Goal: Entertainment & Leisure: Consume media (video, audio)

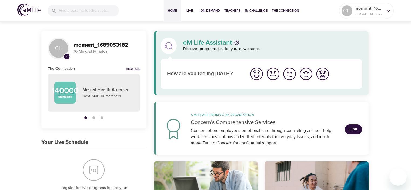
scroll to position [53, 0]
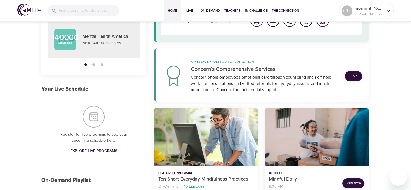
drag, startPoint x: 412, startPoint y: 28, endPoint x: 411, endPoint y: 49, distance: 20.3
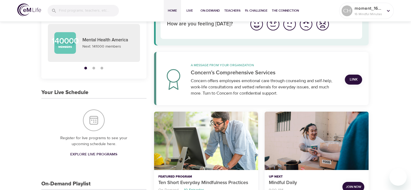
scroll to position [60, 0]
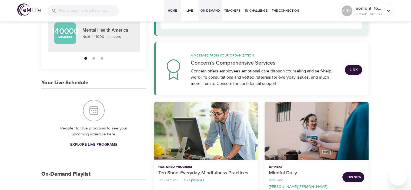
click at [213, 13] on span "On-Demand" at bounding box center [210, 11] width 19 height 6
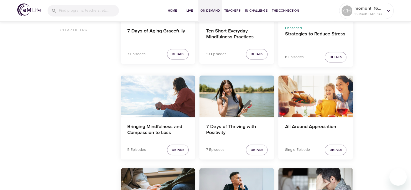
scroll to position [444, 0]
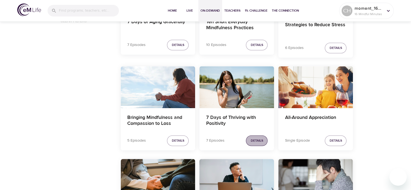
click at [255, 141] on span "Details" at bounding box center [257, 141] width 12 height 6
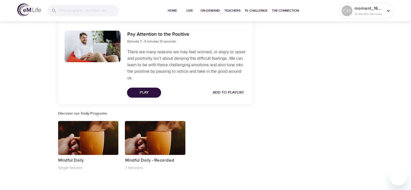
scroll to position [677, 0]
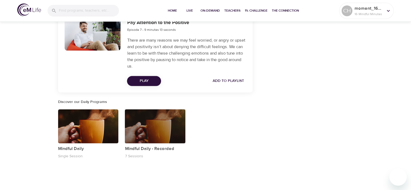
click at [138, 134] on div "button" at bounding box center [155, 126] width 61 height 34
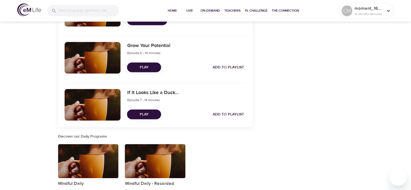
scroll to position [457, 0]
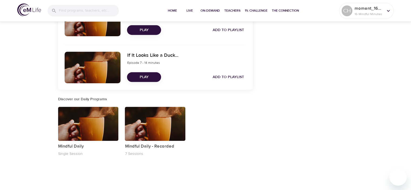
click at [76, 128] on div "button" at bounding box center [88, 124] width 61 height 34
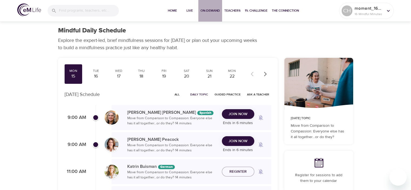
click at [212, 11] on span "On-Demand" at bounding box center [210, 11] width 19 height 6
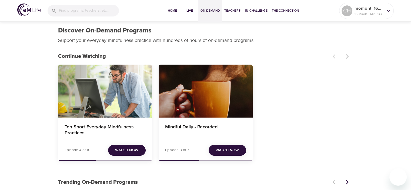
click at [105, 103] on div "Ten Short Everyday Mindfulness Practices" at bounding box center [105, 91] width 94 height 53
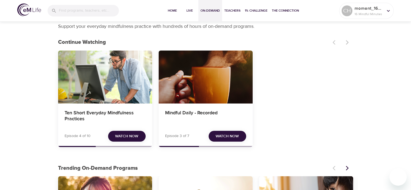
scroll to position [28, 0]
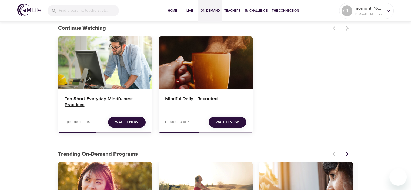
click at [100, 98] on h4 "Ten Short Everyday Mindfulness Practices" at bounding box center [105, 102] width 81 height 13
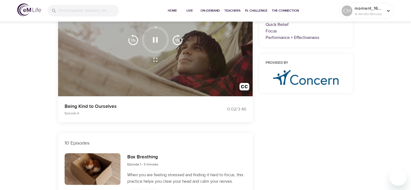
scroll to position [38, 0]
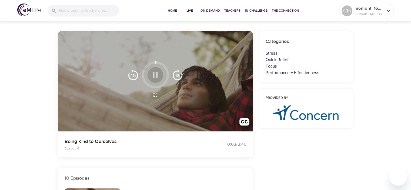
click at [153, 74] on icon "button" at bounding box center [155, 74] width 9 height 9
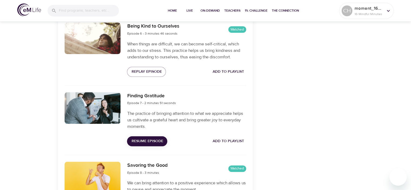
scroll to position [544, 0]
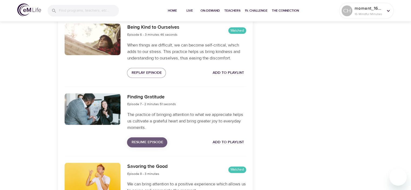
click at [148, 141] on span "Resume Episode" at bounding box center [147, 142] width 32 height 7
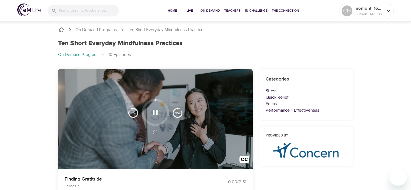
scroll to position [0, 0]
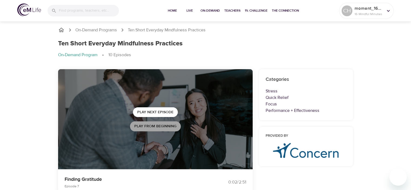
click at [144, 128] on span "Play from beginning" at bounding box center [155, 126] width 42 height 7
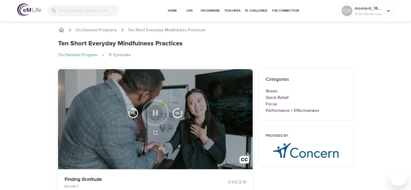
click at [155, 114] on icon "button" at bounding box center [155, 112] width 9 height 9
